Goal: Task Accomplishment & Management: Use online tool/utility

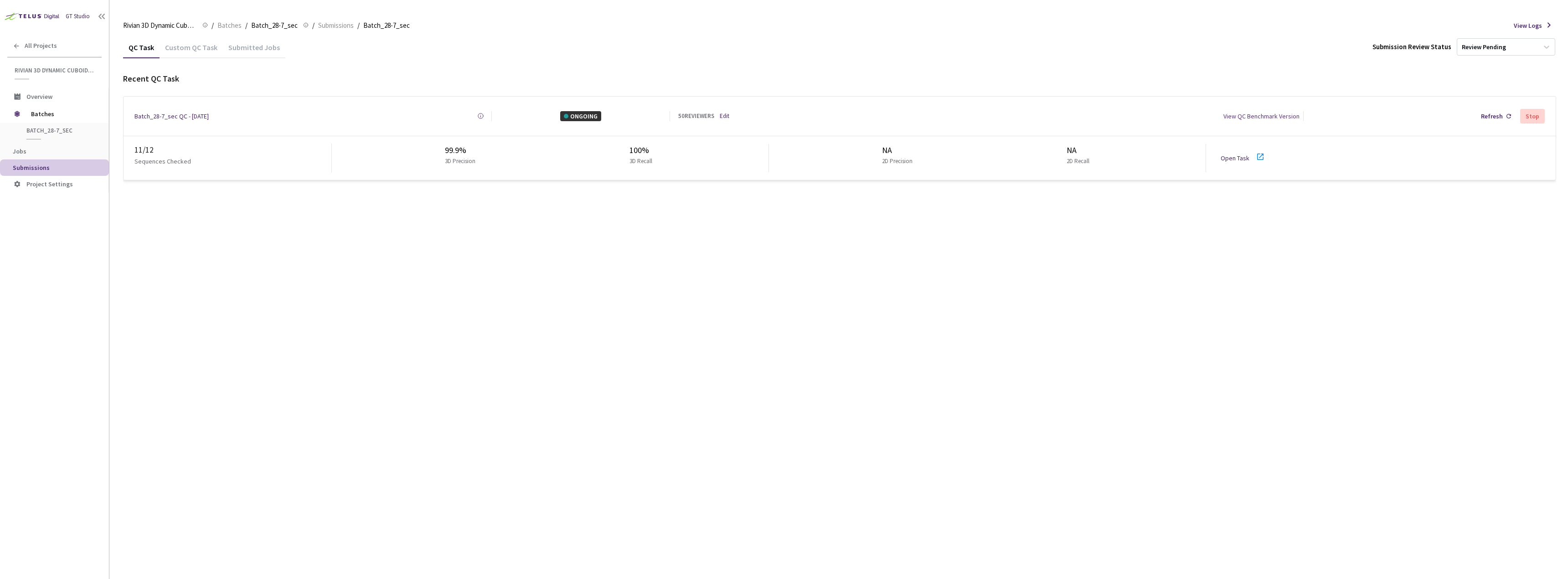
click at [1241, 159] on div "Open Task" at bounding box center [1245, 158] width 51 height 13
click at [514, 203] on div "QC Task Custom QC Task Submitted Jobs Submission Review Status Review Pending R…" at bounding box center [839, 308] width 1433 height 543
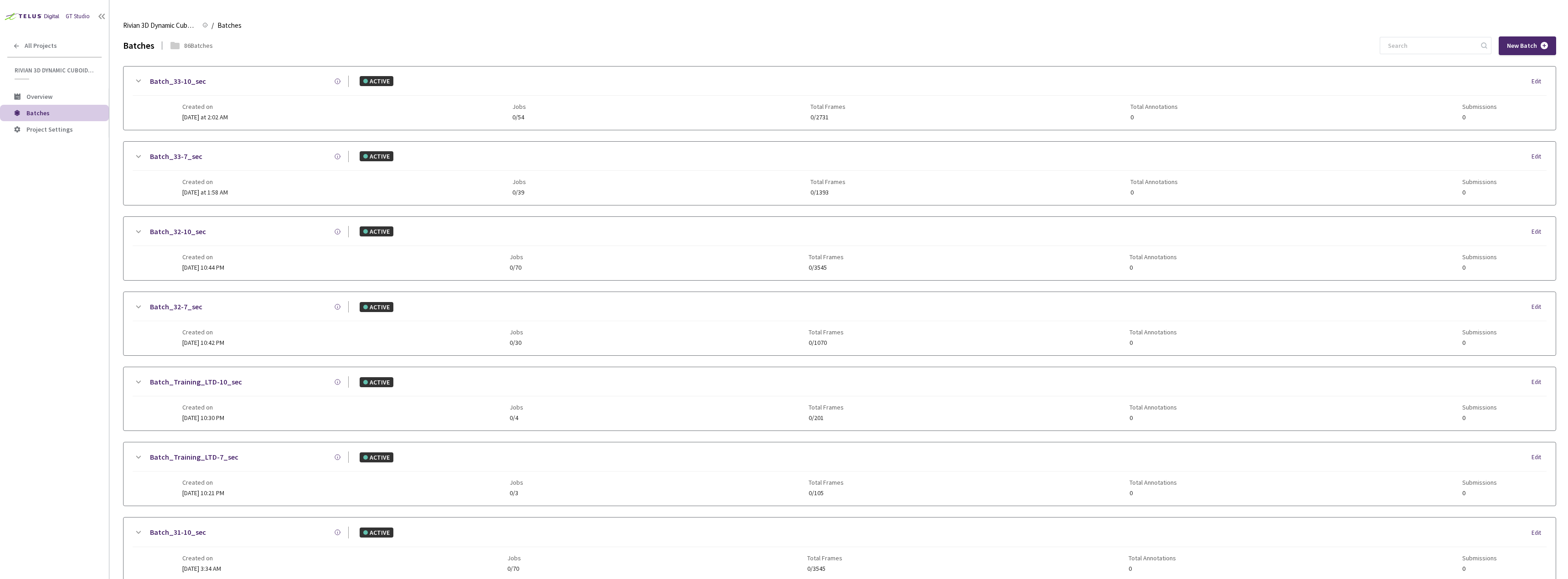
scroll to position [726, 0]
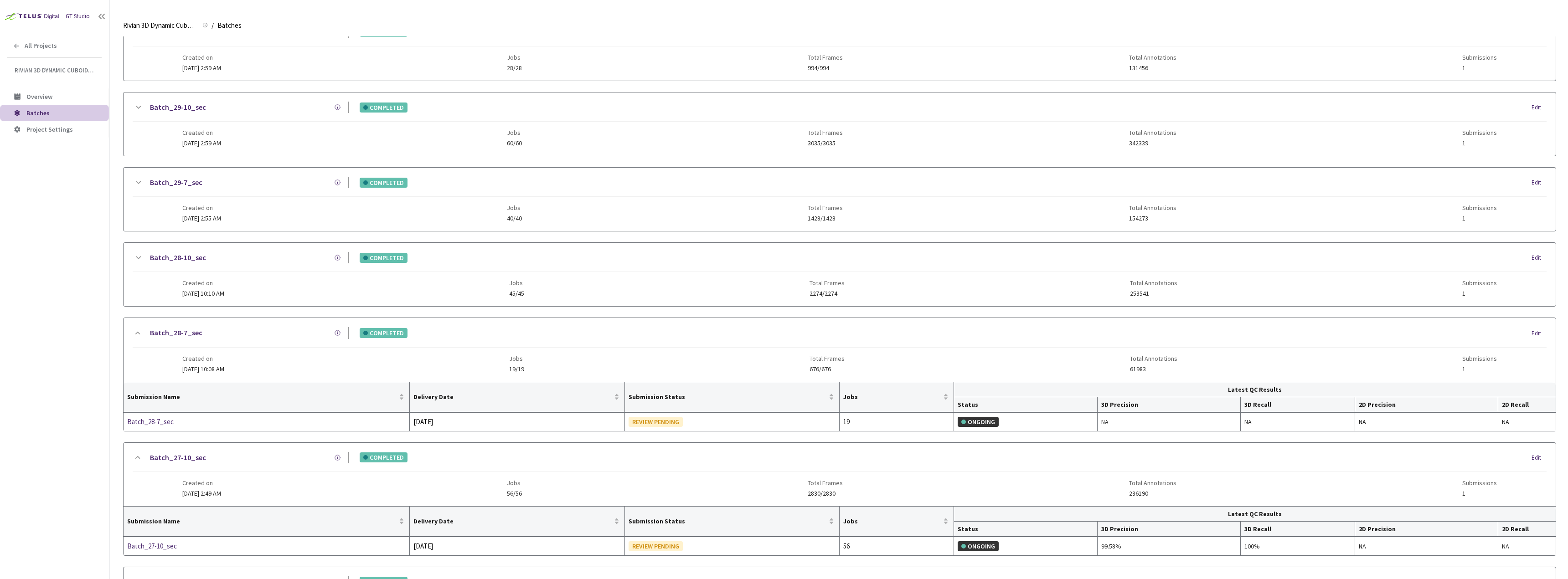
click at [237, 259] on div "Batch_28-10_sec" at bounding box center [246, 257] width 205 height 12
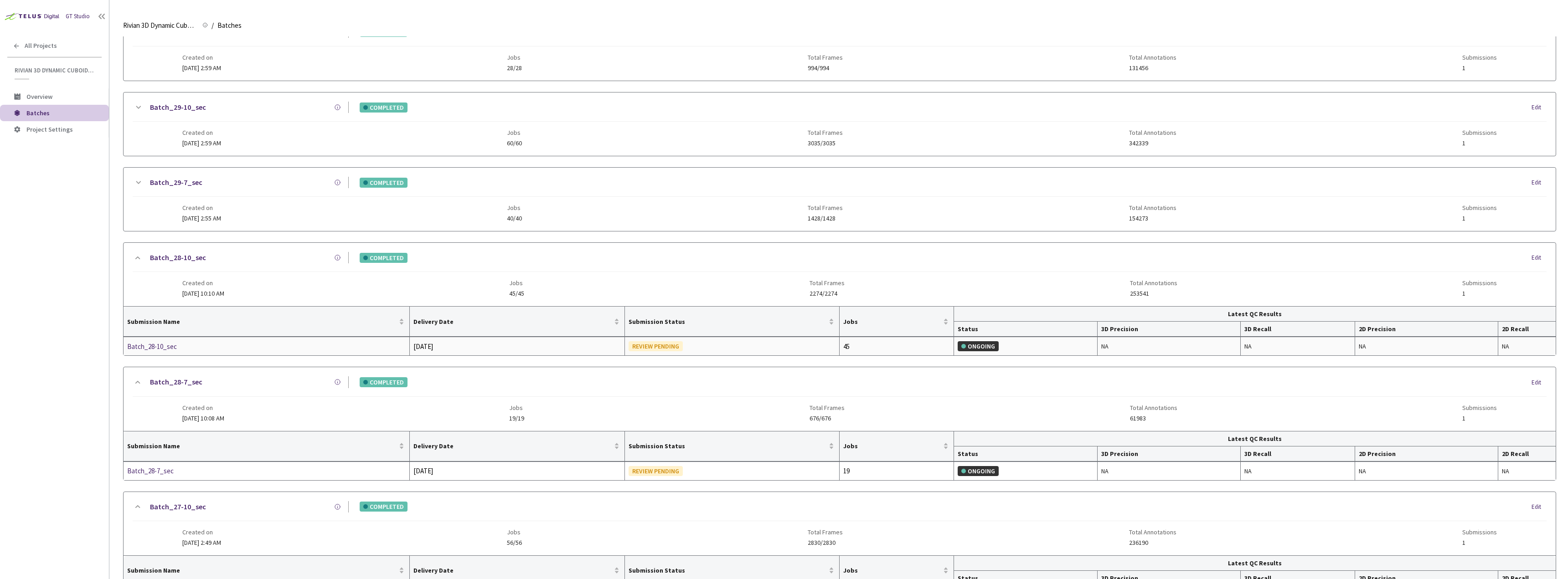
click at [159, 348] on div "Batch_28-10_sec" at bounding box center [175, 347] width 97 height 11
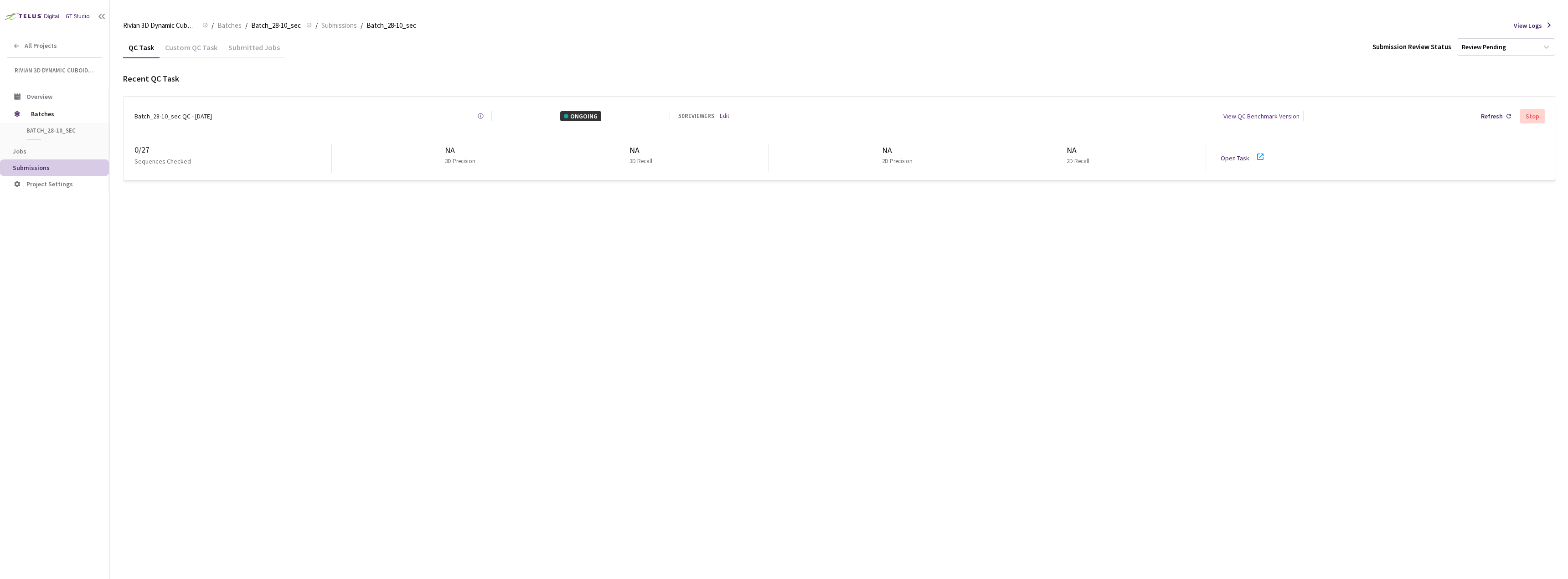
click at [1244, 155] on link "Open Task" at bounding box center [1234, 158] width 29 height 8
